Goal: Task Accomplishment & Management: Use online tool/utility

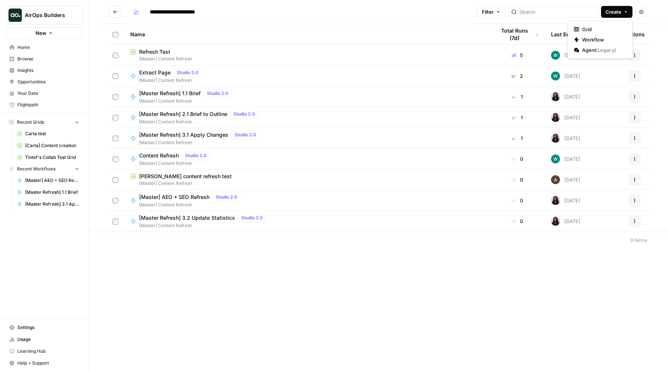
click at [612, 13] on span "Create" at bounding box center [613, 11] width 16 height 7
click at [121, 13] on h2 "**********" at bounding box center [292, 12] width 364 height 12
click at [159, 54] on span "Refresh Test" at bounding box center [154, 51] width 31 height 7
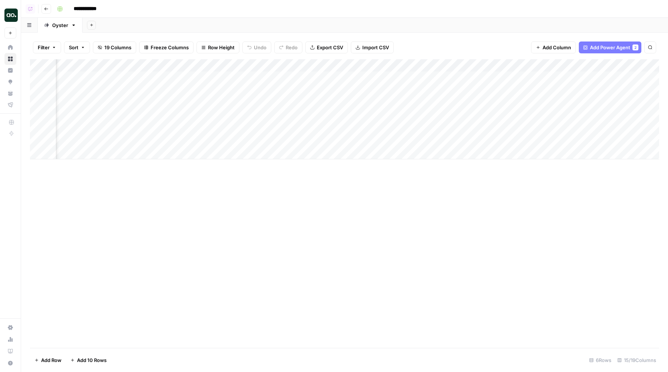
scroll to position [0, 411]
click at [269, 78] on div "Add Column" at bounding box center [344, 109] width 629 height 100
click at [475, 63] on div "Add Column" at bounding box center [344, 109] width 629 height 100
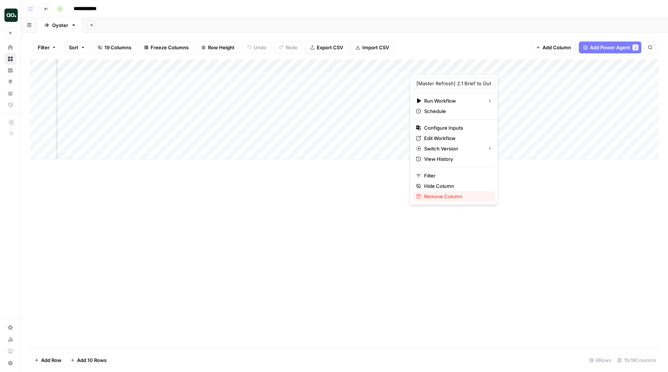
click at [441, 195] on span "Remove Column" at bounding box center [456, 195] width 65 height 7
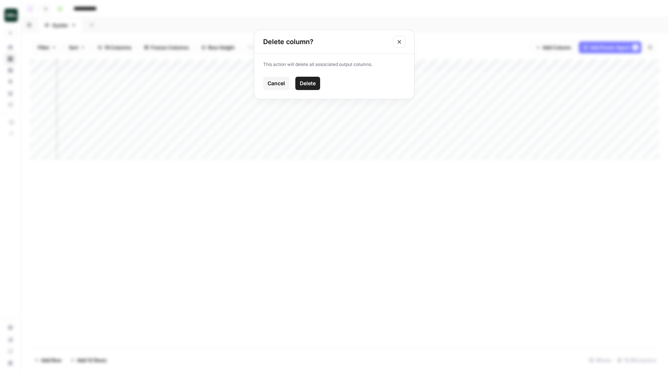
click at [315, 86] on span "Delete" at bounding box center [308, 83] width 16 height 7
click at [534, 61] on div "Add Column" at bounding box center [344, 109] width 629 height 100
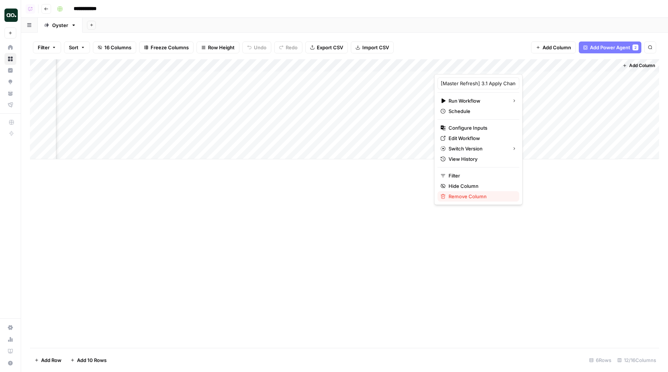
click at [465, 193] on span "Remove Column" at bounding box center [480, 195] width 65 height 7
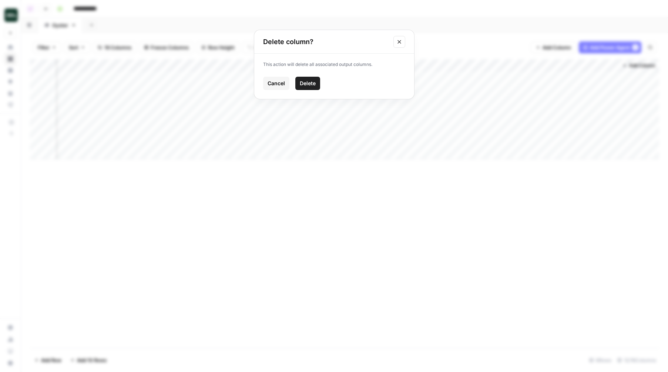
click at [315, 80] on span "Delete" at bounding box center [308, 83] width 16 height 7
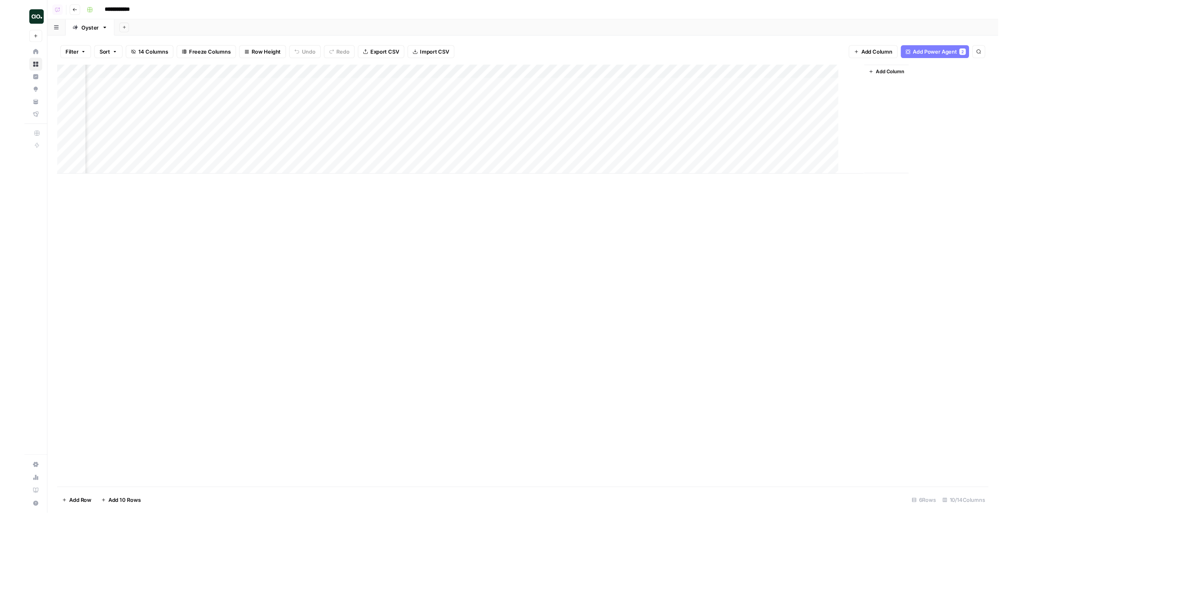
scroll to position [0, 0]
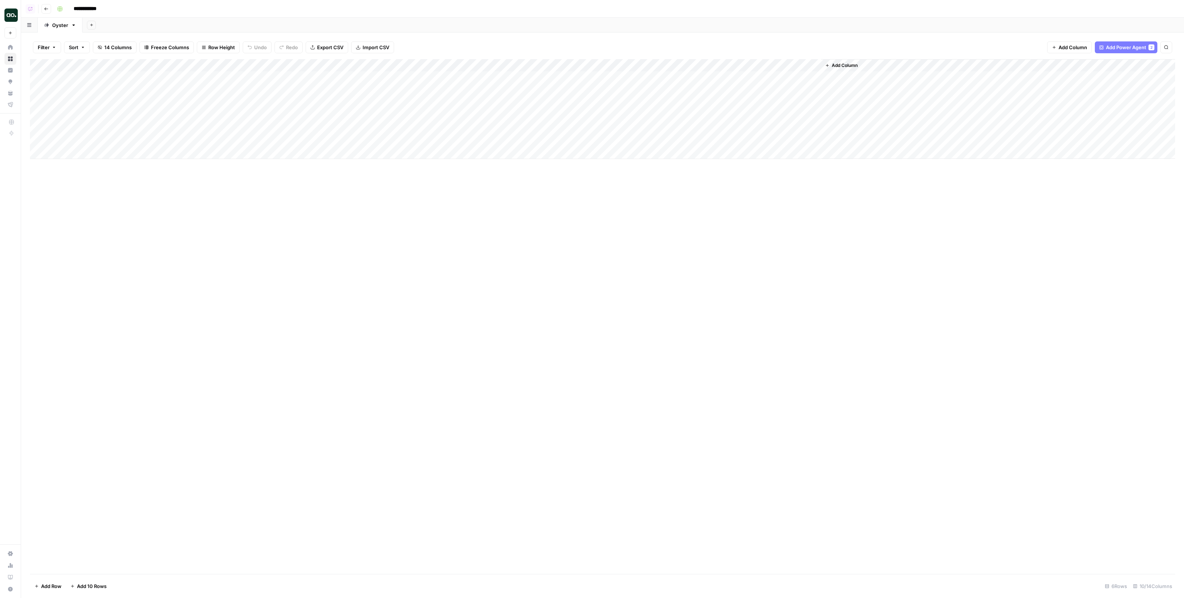
click at [93, 23] on button "Add Sheet" at bounding box center [91, 25] width 9 height 9
click at [113, 48] on span "Blank" at bounding box center [128, 50] width 54 height 7
click at [103, 25] on div "Blank" at bounding box center [103, 24] width 13 height 7
click at [103, 25] on input "*****" at bounding box center [104, 25] width 14 height 10
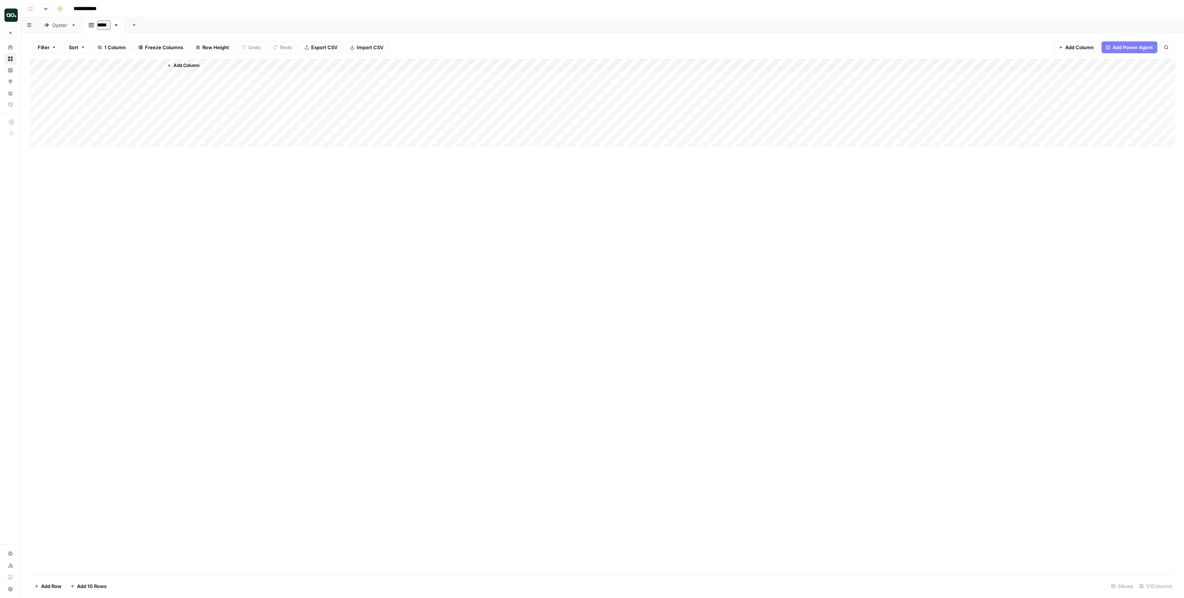
click at [63, 25] on div "Oyster" at bounding box center [60, 24] width 16 height 7
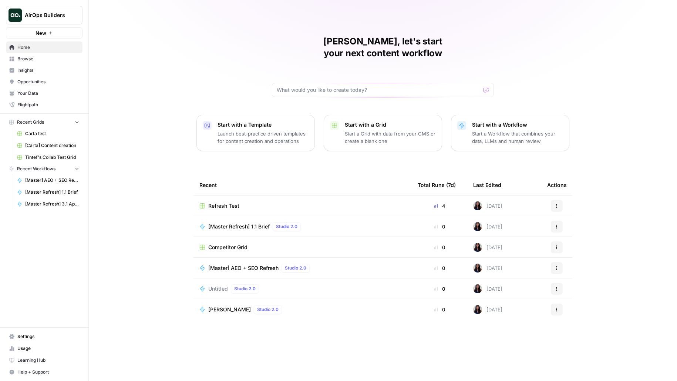
click at [46, 26] on div "AirOps Builders New" at bounding box center [44, 19] width 88 height 38
click at [45, 20] on button "AirOps Builders" at bounding box center [44, 15] width 77 height 19
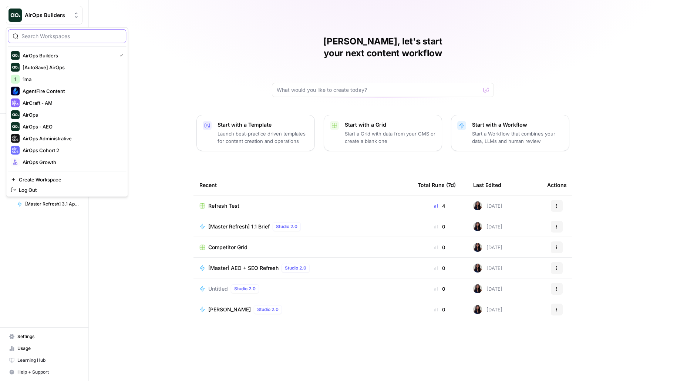
click at [37, 34] on input "search" at bounding box center [71, 36] width 100 height 7
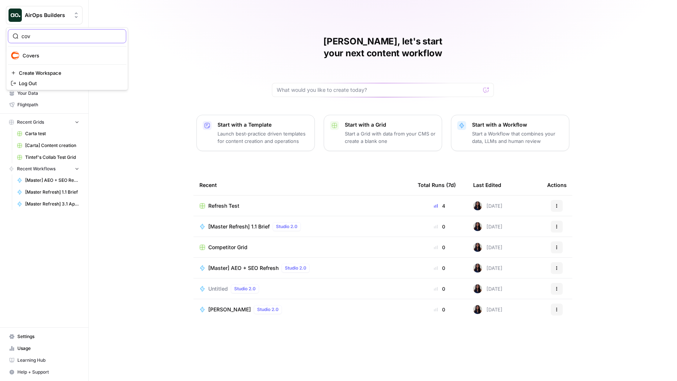
type input "cov"
click button "Covers" at bounding box center [67, 56] width 118 height 12
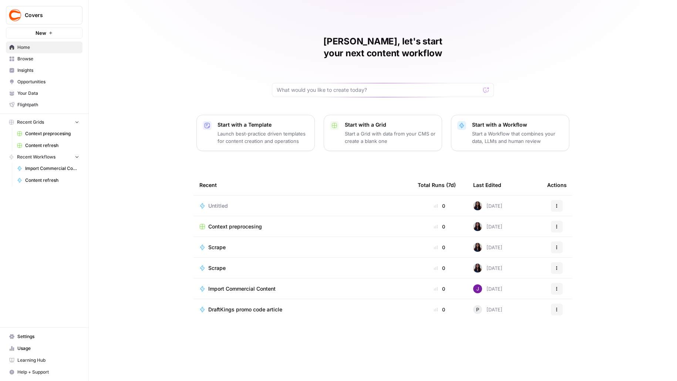
click at [63, 144] on span "Content refresh" at bounding box center [52, 145] width 54 height 7
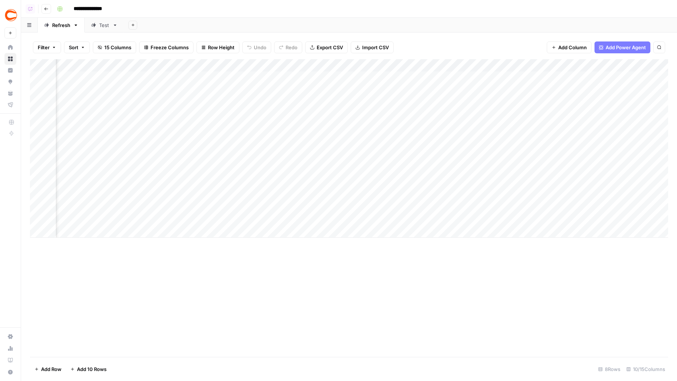
scroll to position [0, 90]
click at [375, 212] on div "Add Column" at bounding box center [349, 148] width 638 height 178
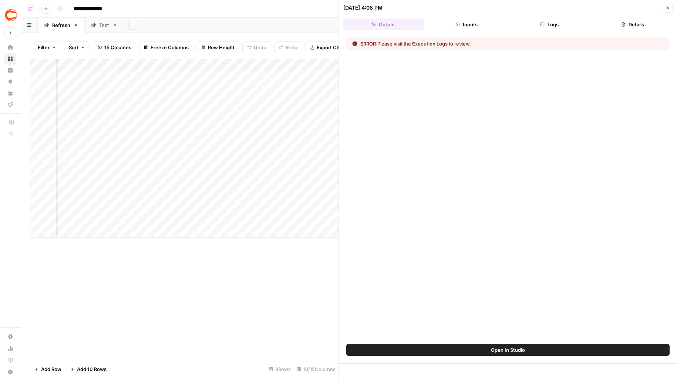
click at [561, 25] on button "Logs" at bounding box center [550, 25] width 80 height 12
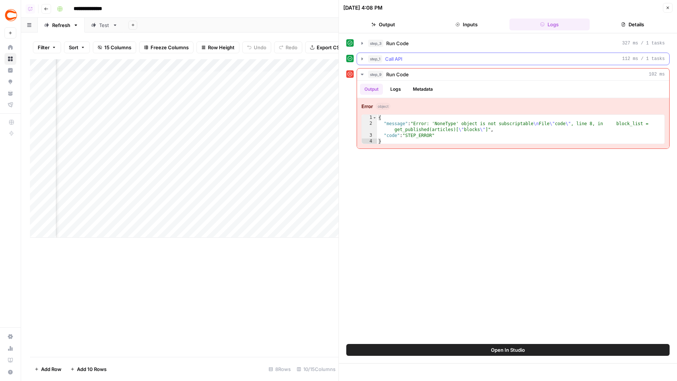
click at [515, 56] on div "step_1 Call API 112 ms / 1 tasks" at bounding box center [516, 58] width 297 height 7
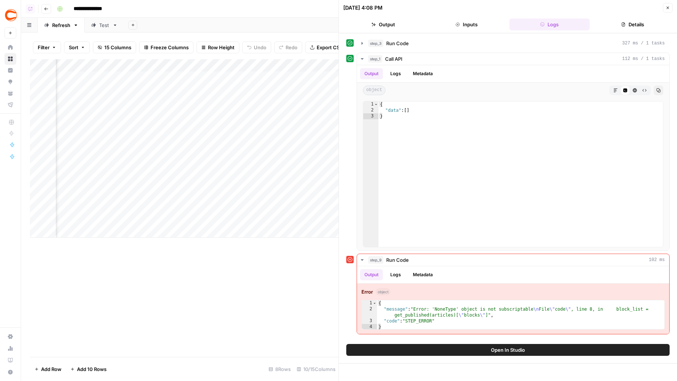
click at [440, 350] on button "Open In Studio" at bounding box center [507, 350] width 323 height 12
click at [235, 211] on div "Add Column" at bounding box center [184, 148] width 309 height 178
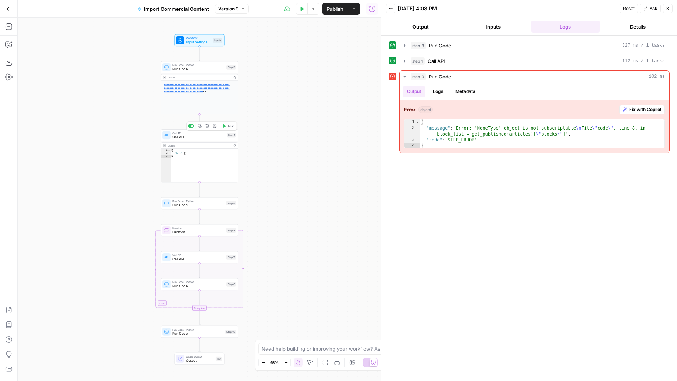
click at [232, 136] on div "Step 1" at bounding box center [231, 135] width 9 height 4
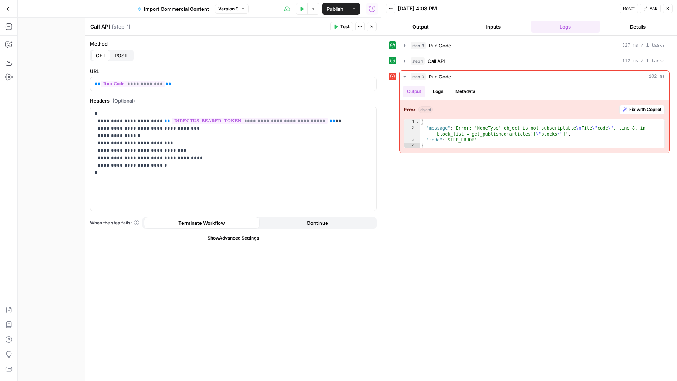
click at [370, 29] on button "Close" at bounding box center [372, 27] width 10 height 10
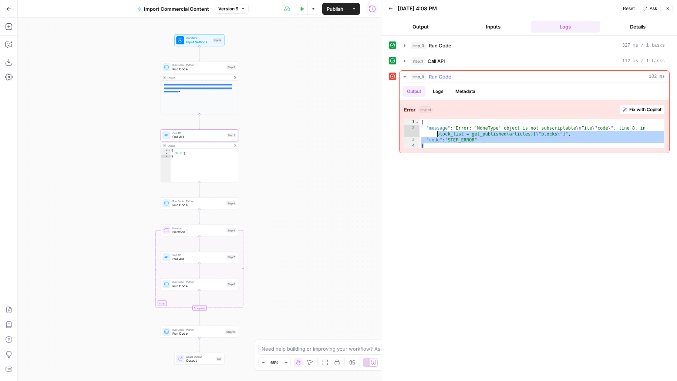
drag, startPoint x: 457, startPoint y: 145, endPoint x: 393, endPoint y: 112, distance: 72.0
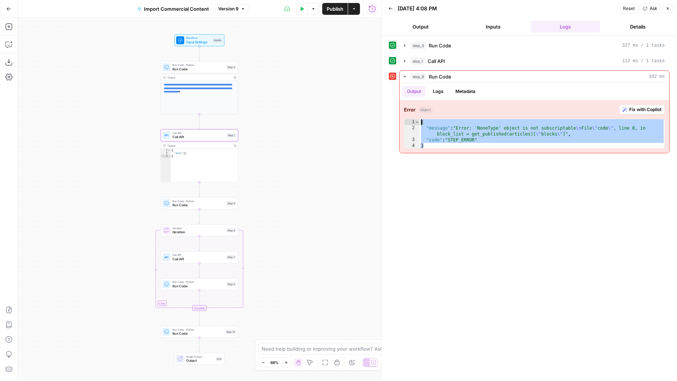
click at [393, 112] on div "step_9 Run Code 102 ms Output Logs Metadata Error object Fix with Copilot * 1 2…" at bounding box center [529, 111] width 281 height 83
type textarea "**********"
